Goal: Complete application form

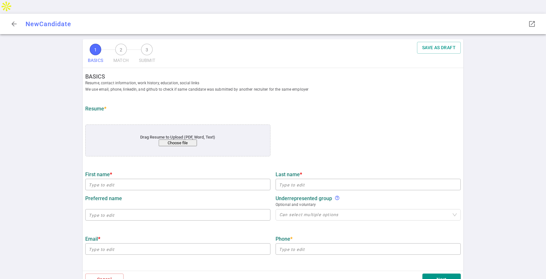
type input "[PERSON_NAME]"
type input "[EMAIL_ADDRESS][DOMAIN_NAME]"
type input "‭[PHONE_NUMBER]‬"
type input "[URL][DOMAIN_NAME]"
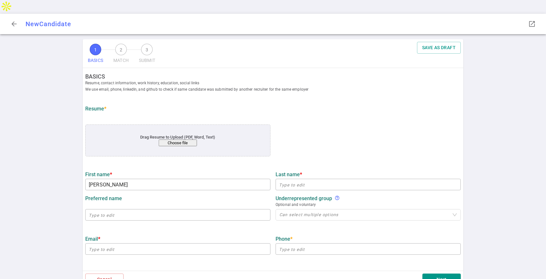
type input "Amazon"
type textarea "Software Development Engineer Intern"
type input "0.5"
type input "[GEOGRAPHIC_DATA][US_STATE]"
type input "Computer Science"
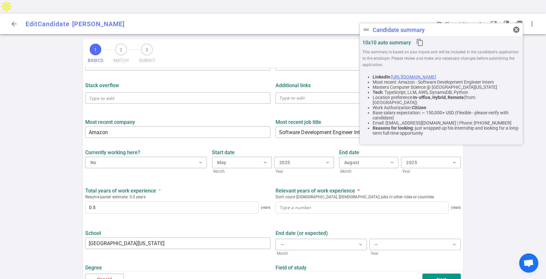
scroll to position [223, 0]
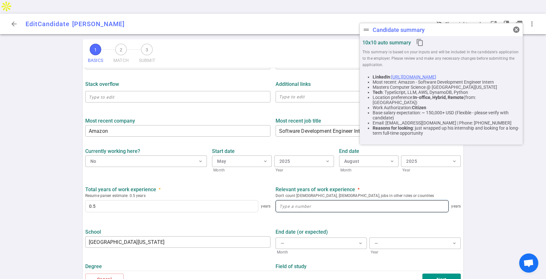
click at [284, 200] on input at bounding box center [362, 205] width 172 height 11
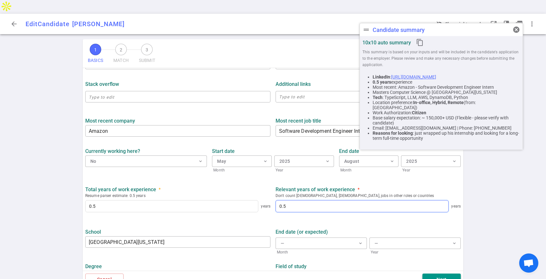
type input "0.5"
click at [434, 274] on button "Next" at bounding box center [441, 280] width 38 height 12
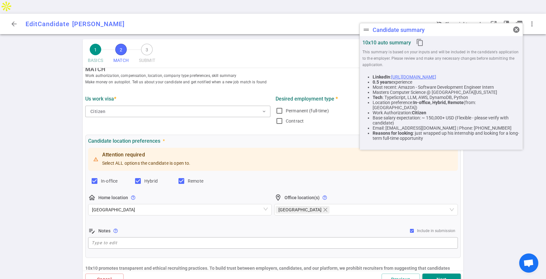
scroll to position [0, 0]
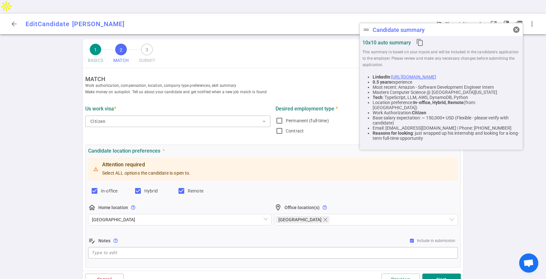
click at [434, 274] on button "Next" at bounding box center [441, 280] width 38 height 12
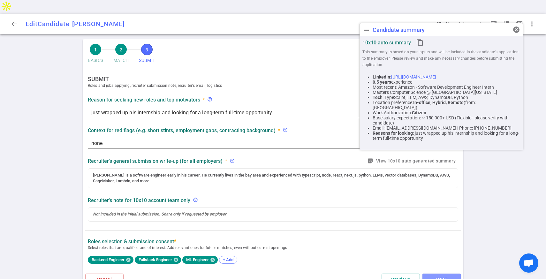
click at [434, 274] on button "SAVE" at bounding box center [441, 280] width 38 height 12
